Goal: Information Seeking & Learning: Check status

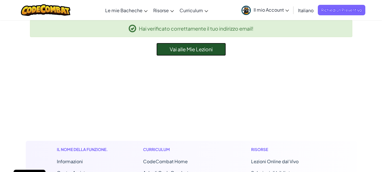
click at [214, 55] on link "Vai alle Mie Lezioni" at bounding box center [191, 49] width 70 height 13
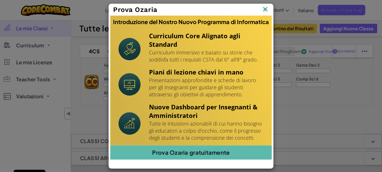
scroll to position [28, 0]
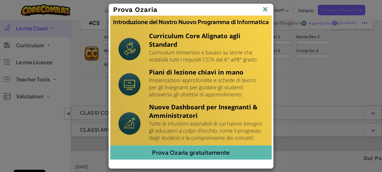
click at [266, 11] on img at bounding box center [264, 9] width 7 height 8
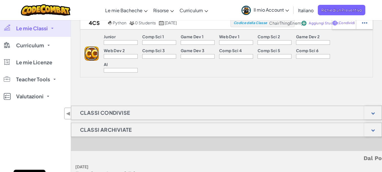
click at [270, 41] on div at bounding box center [274, 42] width 34 height 5
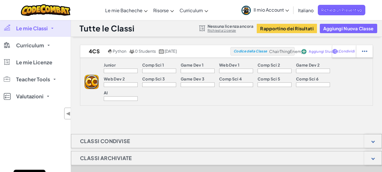
click at [90, 80] on img at bounding box center [92, 82] width 14 height 14
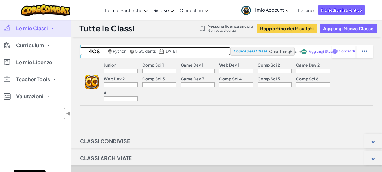
click at [119, 51] on span "Python" at bounding box center [120, 50] width 14 height 5
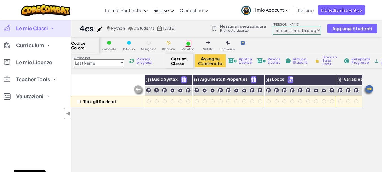
click at [367, 90] on img at bounding box center [368, 89] width 11 height 11
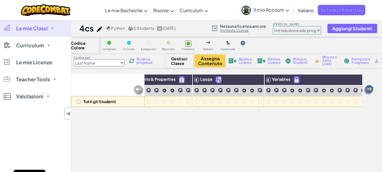
scroll to position [0, 90]
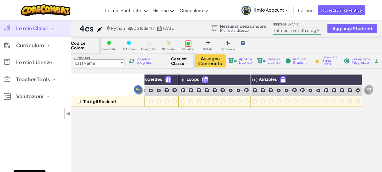
click at [367, 90] on img at bounding box center [368, 89] width 11 height 11
click at [370, 90] on img at bounding box center [368, 89] width 11 height 11
click at [300, 27] on select "Junior Introduzione alla programmazione Sviluppo Giochi 1 Sviluppo Web 1 Inform…" at bounding box center [297, 30] width 48 height 8
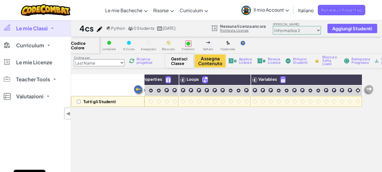
click at [273, 26] on select "Junior Introduzione alla programmazione Sviluppo Giochi 1 Sviluppo Web 1 Inform…" at bounding box center [297, 30] width 48 height 8
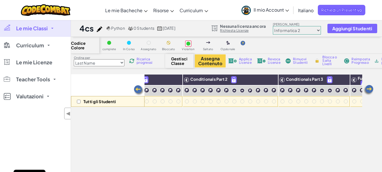
click at [135, 90] on img at bounding box center [138, 90] width 11 height 11
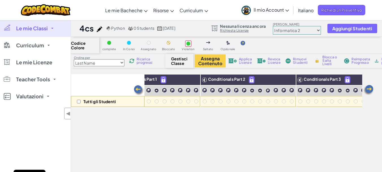
scroll to position [0, 0]
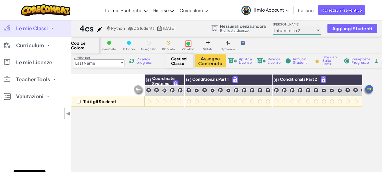
click at [367, 89] on img at bounding box center [368, 89] width 11 height 11
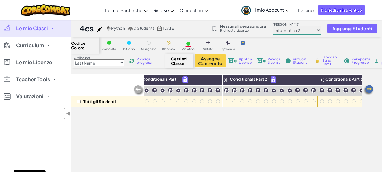
click at [367, 89] on img at bounding box center [368, 89] width 11 height 11
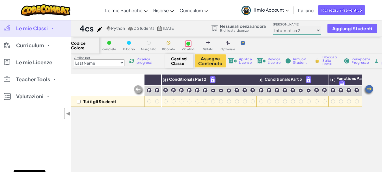
click at [367, 89] on img at bounding box center [368, 89] width 11 height 11
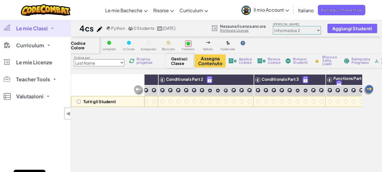
click at [367, 89] on img at bounding box center [368, 89] width 11 height 11
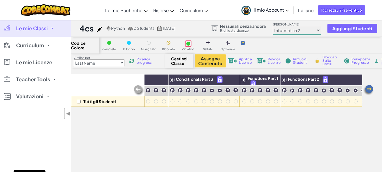
click at [367, 89] on img at bounding box center [368, 89] width 11 height 11
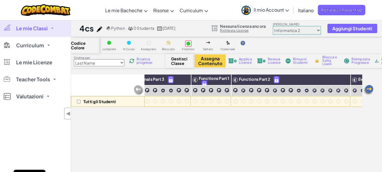
click at [367, 89] on img at bounding box center [368, 89] width 11 height 11
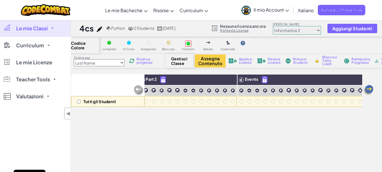
scroll to position [0, 368]
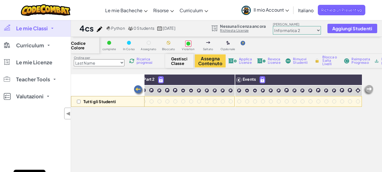
click at [367, 89] on img at bounding box center [368, 89] width 11 height 11
drag, startPoint x: 306, startPoint y: 32, endPoint x: 304, endPoint y: 34, distance: 3.6
click at [306, 31] on select "Junior Introduzione alla programmazione Sviluppo Giochi 1 Sviluppo Web 1 Inform…" at bounding box center [297, 30] width 48 height 8
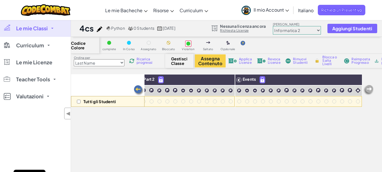
select select "560f1a9f22961295f9427742"
click at [273, 26] on select "Junior Introduzione alla programmazione Sviluppo Giochi 1 Sviluppo Web 1 Inform…" at bounding box center [297, 30] width 48 height 8
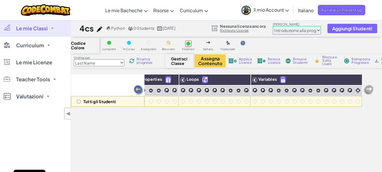
scroll to position [0, 90]
click at [122, 60] on select "Last Name first Name Progress (High to Low) Progress (Low to Hight)" at bounding box center [99, 62] width 51 height 7
click at [138, 89] on img at bounding box center [138, 90] width 11 height 11
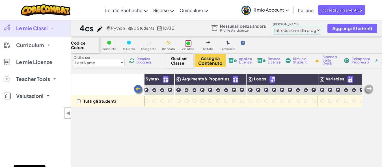
scroll to position [0, 0]
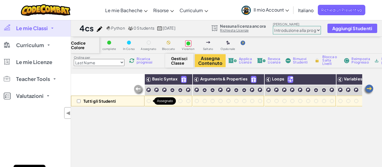
click at [148, 101] on div at bounding box center [149, 101] width 4 height 4
click at [137, 88] on img at bounding box center [138, 90] width 11 height 11
click at [184, 79] on img at bounding box center [186, 79] width 10 height 8
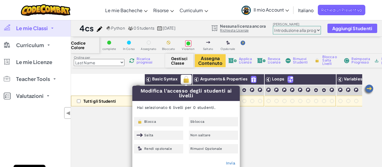
click at [160, 79] on span "Basic Syntax" at bounding box center [164, 78] width 25 height 5
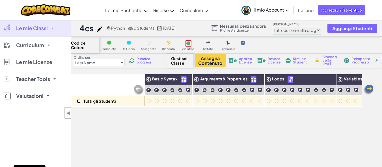
click at [80, 102] on input "checkbox" at bounding box center [79, 101] width 4 height 4
checkbox input "true"
click at [171, 116] on div "Tutti gli Studenti Basic Syntax Arguments & Properties Loops Variables" at bounding box center [216, 153] width 291 height 158
